Goal: Task Accomplishment & Management: Manage account settings

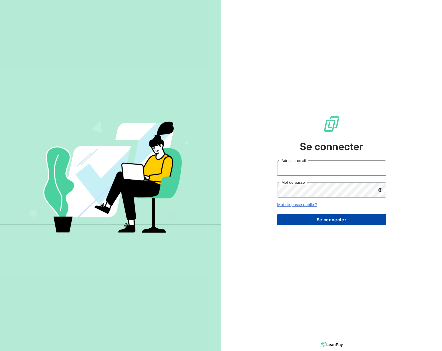
type input "[PERSON_NAME][EMAIL_ADDRESS][PERSON_NAME][DOMAIN_NAME]"
click at [305, 214] on button "Se connecter" at bounding box center [331, 219] width 109 height 11
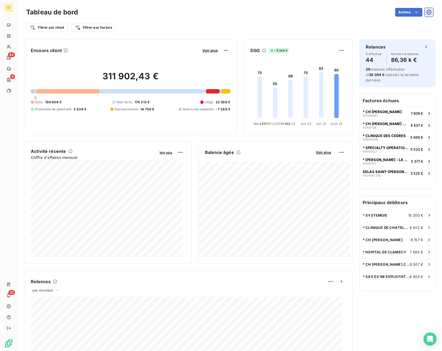
click at [428, 12] on button "button" at bounding box center [429, 12] width 9 height 9
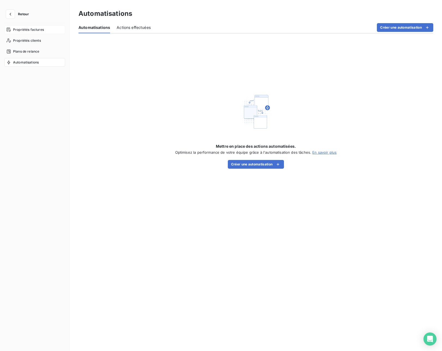
click at [31, 31] on span "Propriétés factures" at bounding box center [28, 29] width 31 height 5
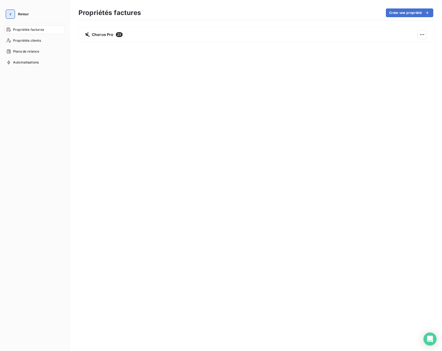
click at [10, 14] on icon "button" at bounding box center [10, 13] width 5 height 5
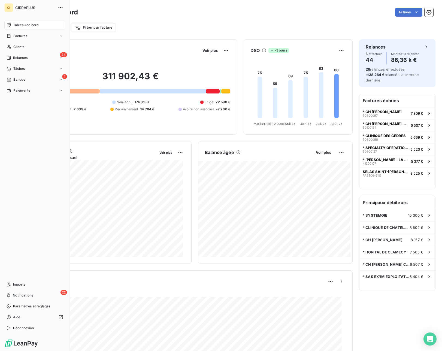
click at [12, 7] on div "CI" at bounding box center [8, 7] width 9 height 9
click at [12, 9] on div "CI" at bounding box center [8, 7] width 9 height 9
click at [60, 8] on icon "button" at bounding box center [60, 7] width 5 height 5
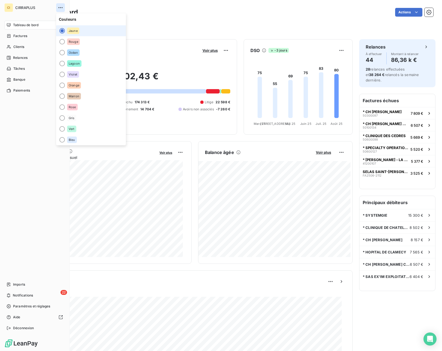
click at [60, 8] on icon "button" at bounding box center [60, 7] width 5 height 5
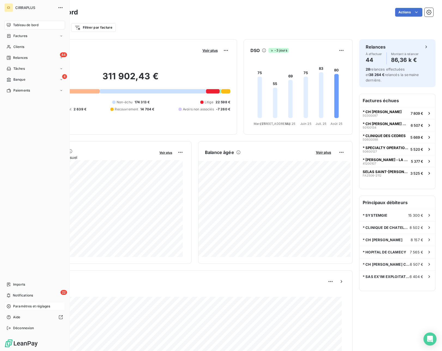
click at [29, 305] on span "Paramètres et réglages" at bounding box center [31, 306] width 37 height 5
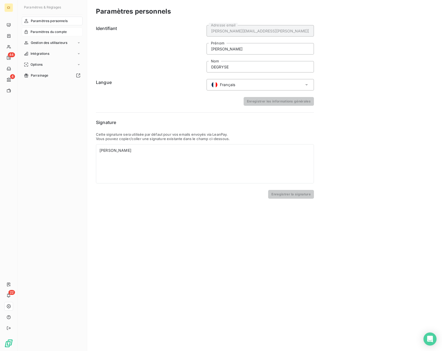
click at [55, 32] on span "Paramètres du compte" at bounding box center [49, 31] width 36 height 5
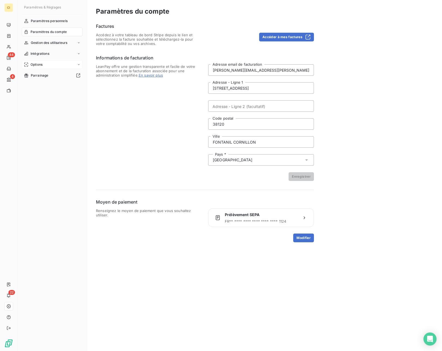
click at [40, 66] on span "Options" at bounding box center [37, 64] width 12 height 5
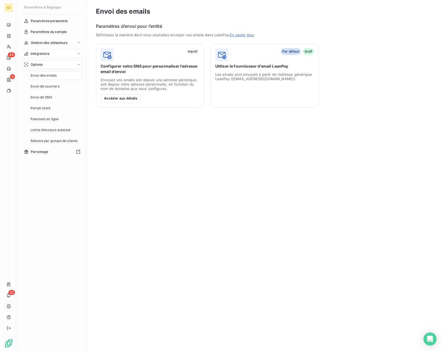
click at [49, 54] on span "Intégrations" at bounding box center [40, 53] width 19 height 5
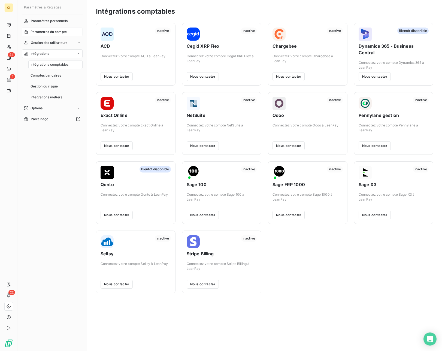
click at [55, 33] on span "Paramètres du compte" at bounding box center [49, 31] width 36 height 5
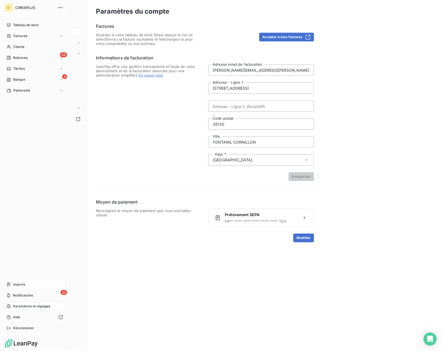
click at [20, 283] on span "Imports" at bounding box center [19, 284] width 12 height 5
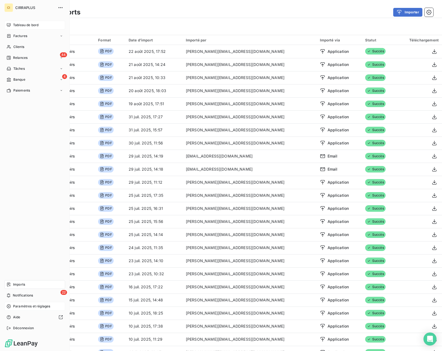
click at [6, 22] on div "Tableau de bord" at bounding box center [34, 25] width 61 height 9
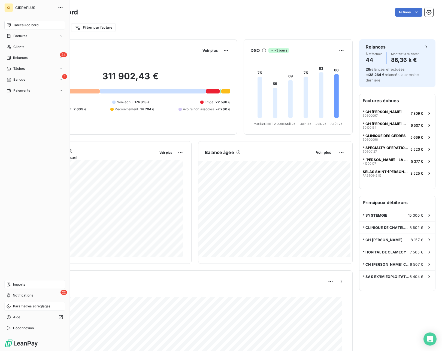
click at [33, 307] on span "Paramètres et réglages" at bounding box center [31, 306] width 37 height 5
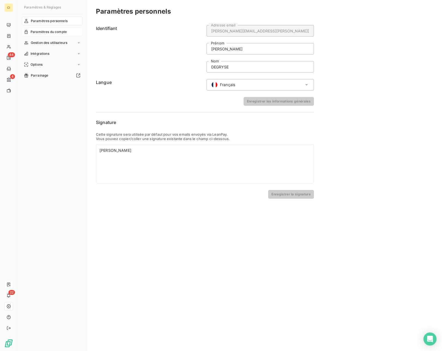
click at [53, 33] on span "Paramètres du compte" at bounding box center [49, 31] width 36 height 5
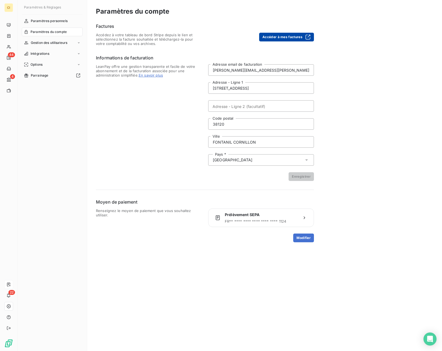
click at [299, 39] on button "Accéder à mes factures" at bounding box center [286, 37] width 55 height 9
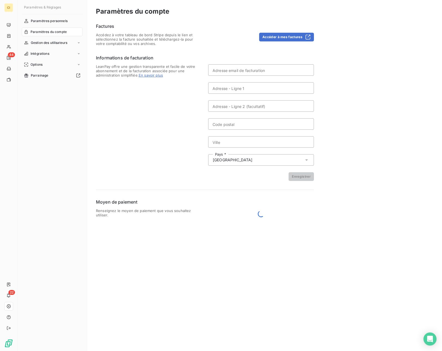
type input "[PERSON_NAME][EMAIL_ADDRESS][PERSON_NAME][DOMAIN_NAME]"
type input "[STREET_ADDRESS]"
type input "38120"
type input "FONTANIL CORNILLON"
